Goal: Entertainment & Leisure: Consume media (video, audio)

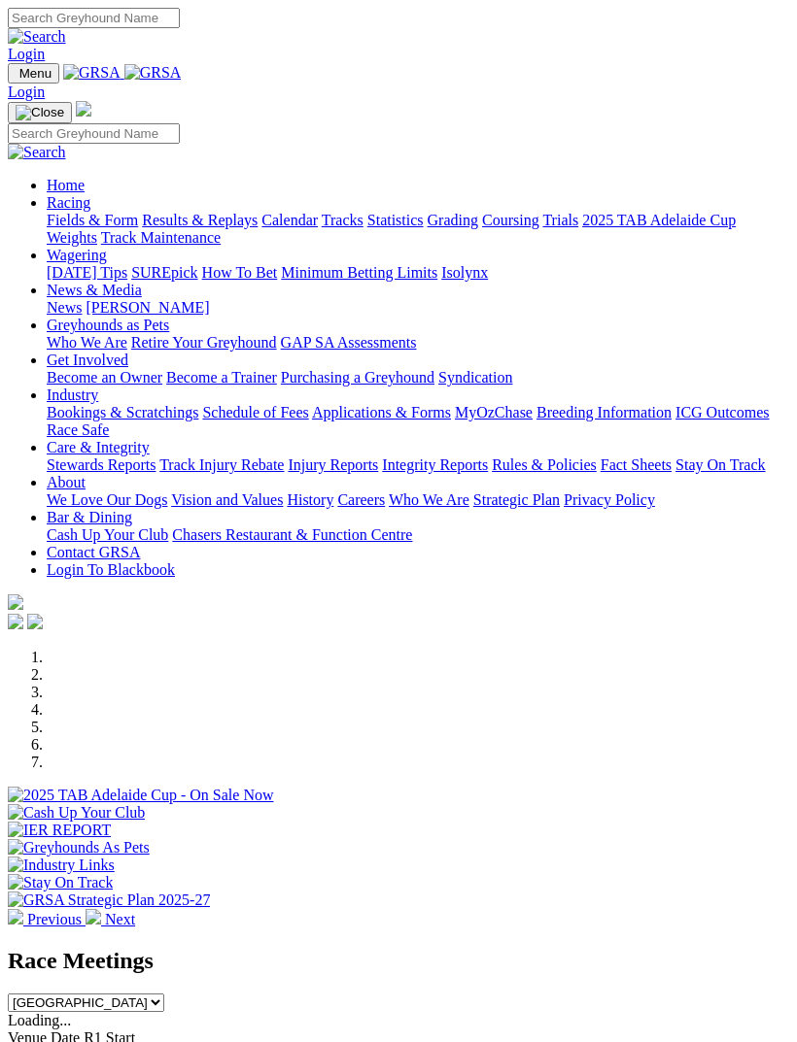
click at [90, 202] on link "Racing" at bounding box center [69, 202] width 44 height 17
click at [261, 228] on link "Calendar" at bounding box center [289, 220] width 56 height 17
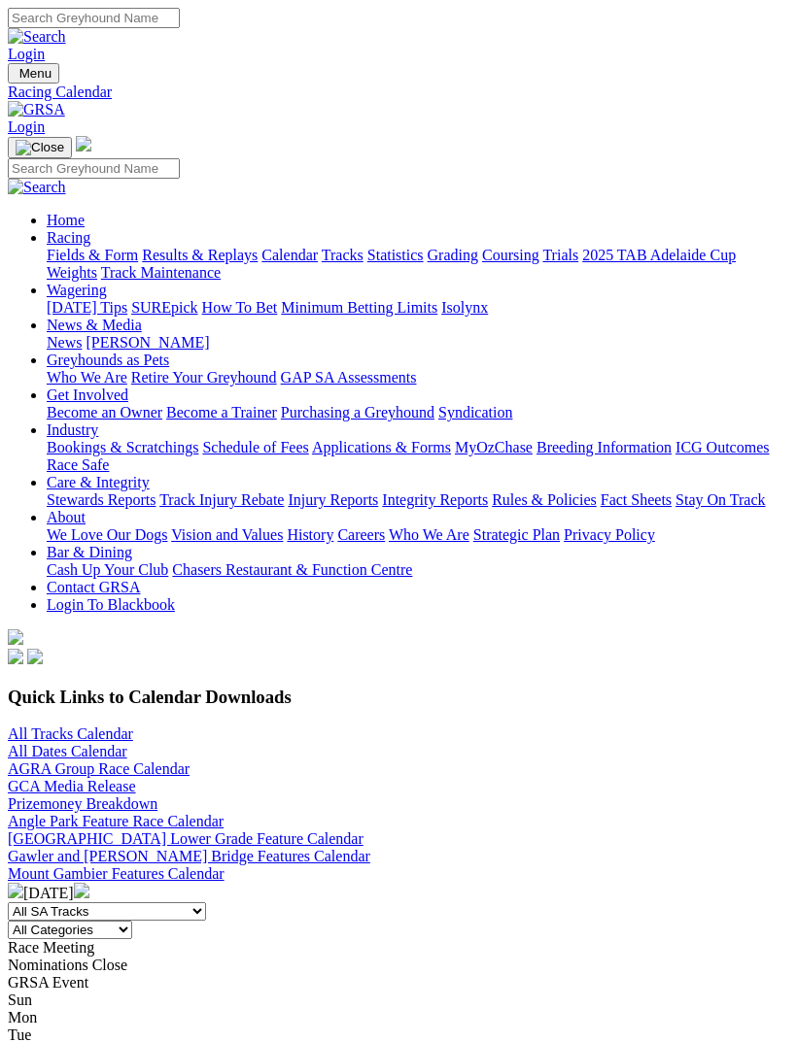
click at [16, 78] on img "Toggle navigation" at bounding box center [16, 78] width 0 height 0
click at [208, 263] on link "Results & Replays" at bounding box center [200, 255] width 116 height 17
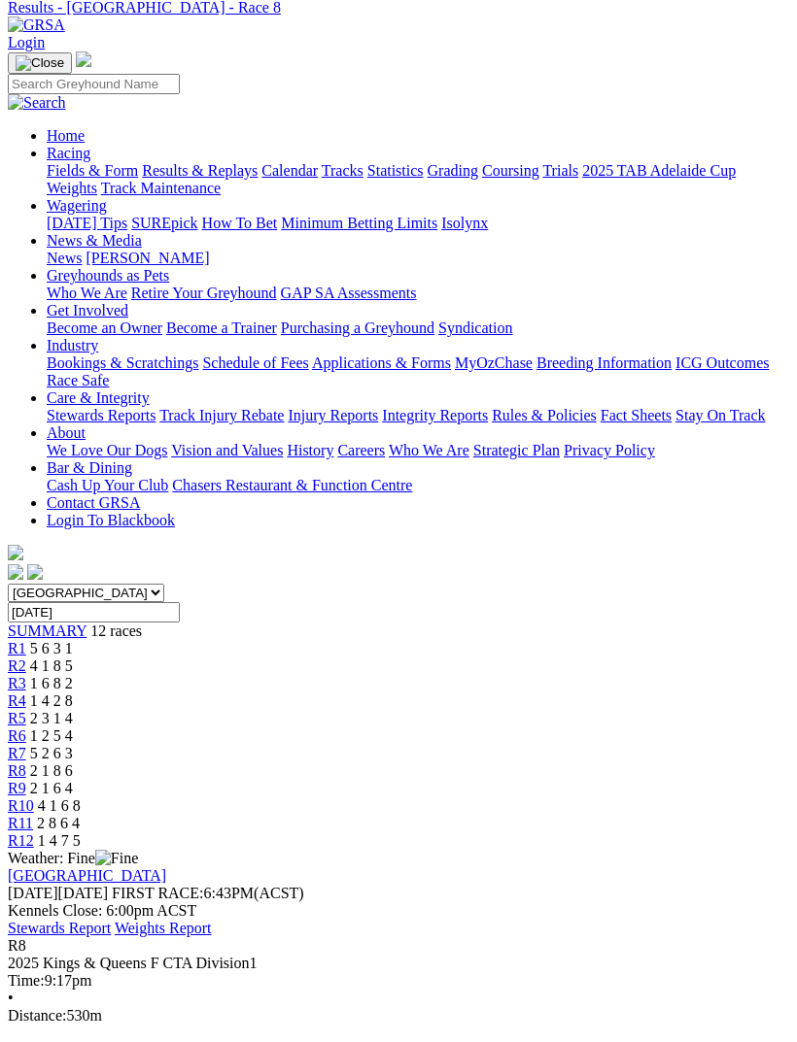
scroll to position [89, 0]
